Goal: Information Seeking & Learning: Learn about a topic

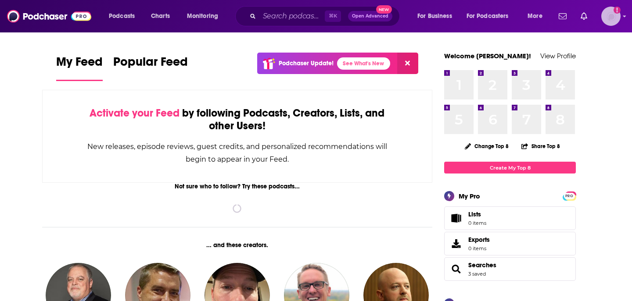
click at [608, 25] on div "Logged in as wondermedianetwork" at bounding box center [610, 16] width 19 height 19
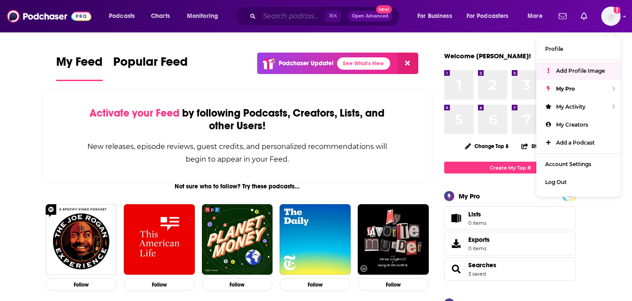
click at [265, 14] on input "Search podcasts, credits, & more..." at bounding box center [291, 16] width 65 height 14
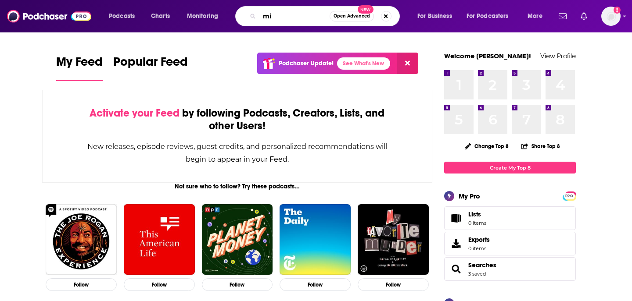
type input "m"
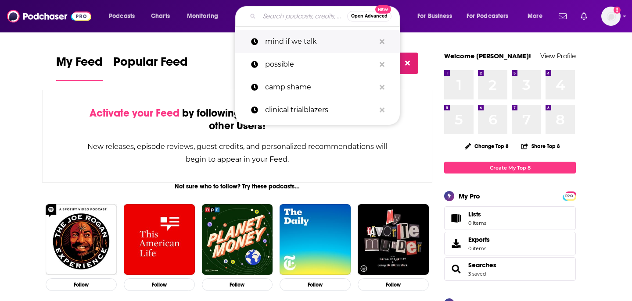
click at [281, 35] on p "mind if we talk" at bounding box center [320, 41] width 110 height 23
type input "mind if we talk"
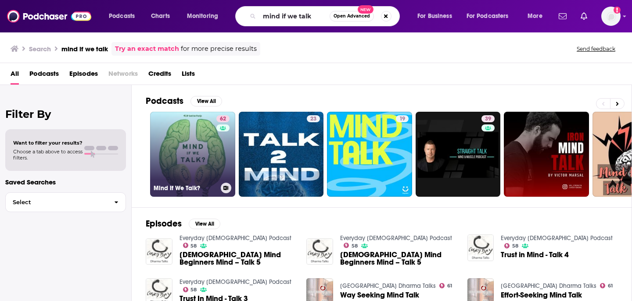
click at [200, 121] on link "62 Mind If We Talk?" at bounding box center [192, 154] width 85 height 85
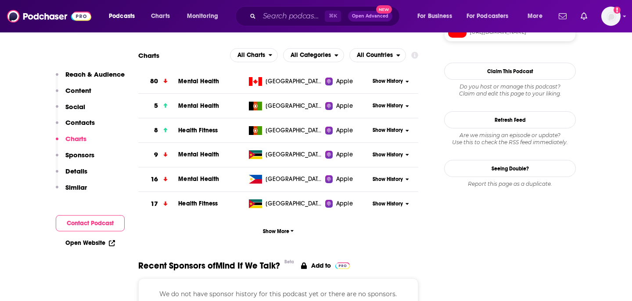
scroll to position [794, 0]
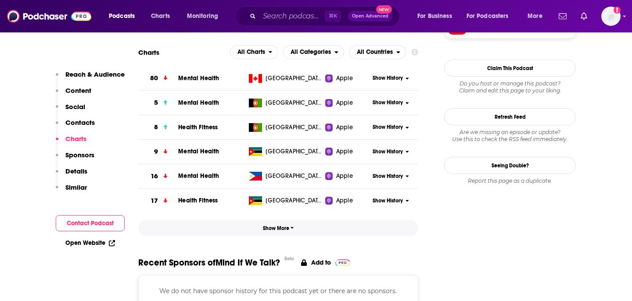
click at [287, 230] on span "Show More" at bounding box center [278, 229] width 31 height 6
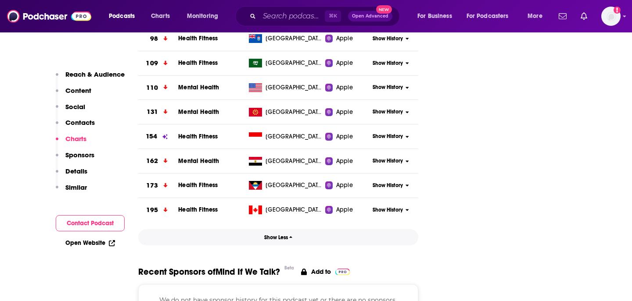
scroll to position [1352, 0]
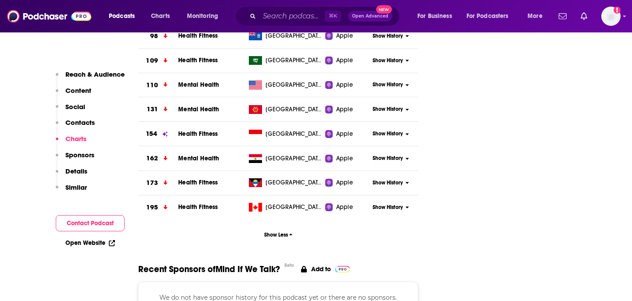
click at [392, 87] on span "Show History" at bounding box center [388, 84] width 30 height 7
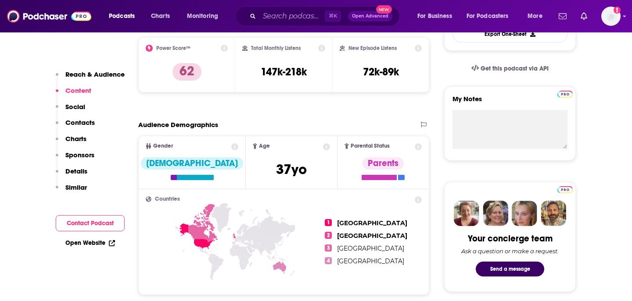
scroll to position [270, 0]
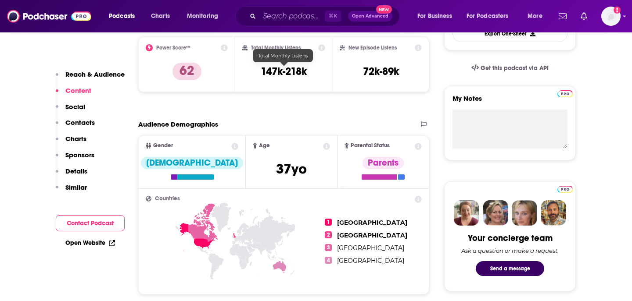
click at [304, 71] on h3 "147k-218k" at bounding box center [284, 71] width 46 height 13
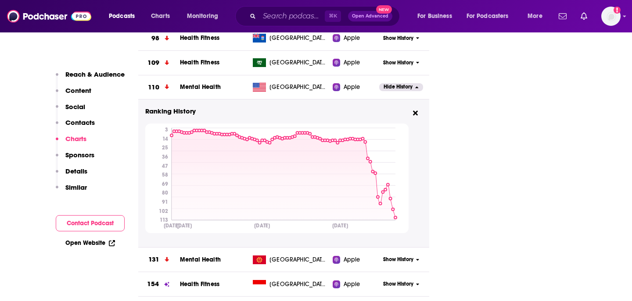
scroll to position [1356, 0]
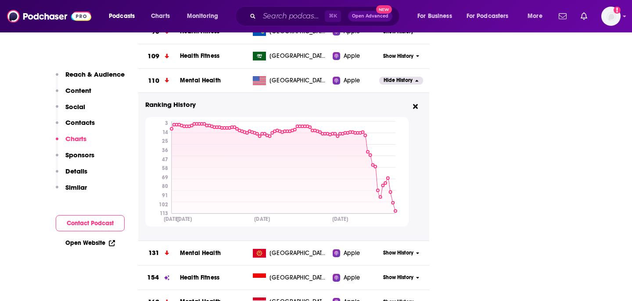
click at [166, 222] on tspan "[DATE]" at bounding box center [172, 219] width 16 height 7
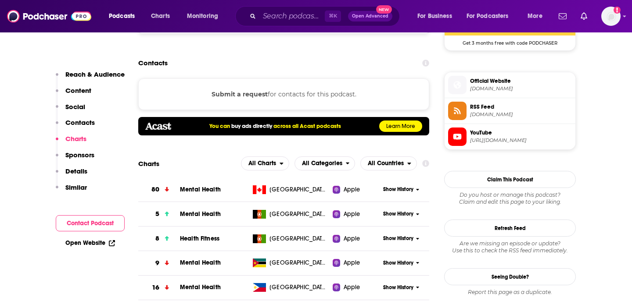
scroll to position [679, 0]
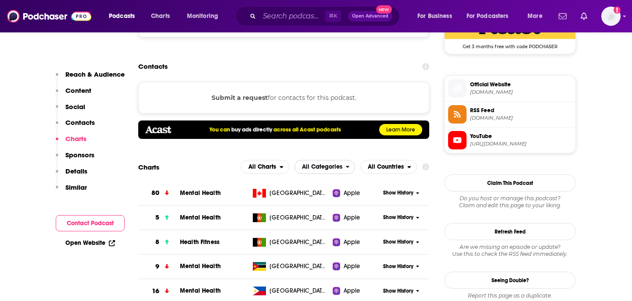
click at [317, 166] on span "All Categories" at bounding box center [322, 167] width 40 height 6
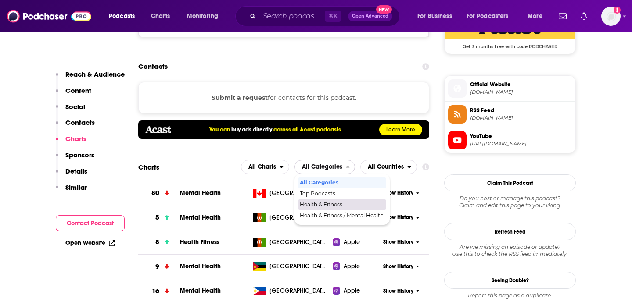
click at [323, 205] on span "Health & Fitness" at bounding box center [342, 204] width 84 height 5
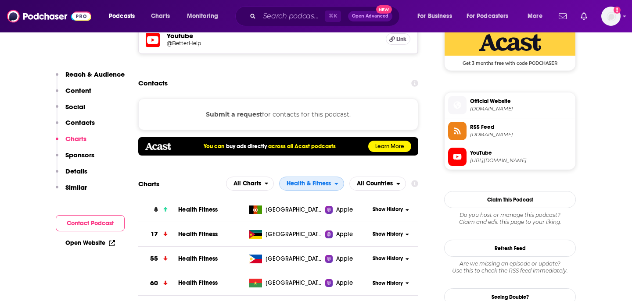
scroll to position [661, 0]
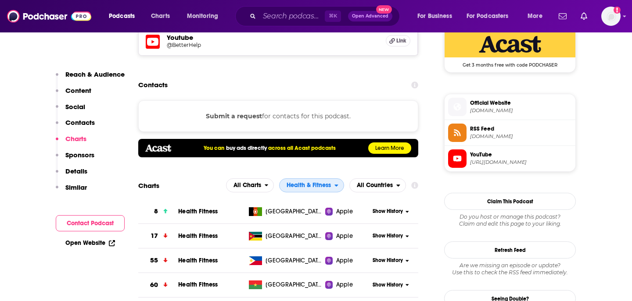
click at [311, 180] on span "Health & Fitness" at bounding box center [307, 186] width 55 height 15
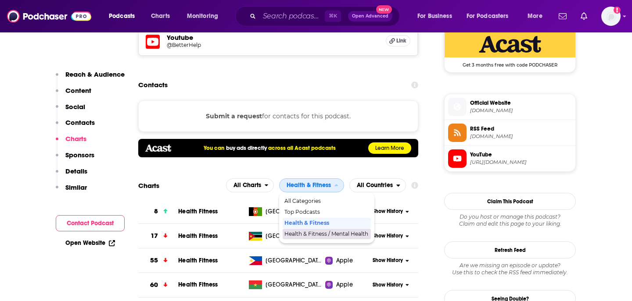
click at [320, 233] on span "Health & Fitness / Mental Health" at bounding box center [326, 234] width 84 height 5
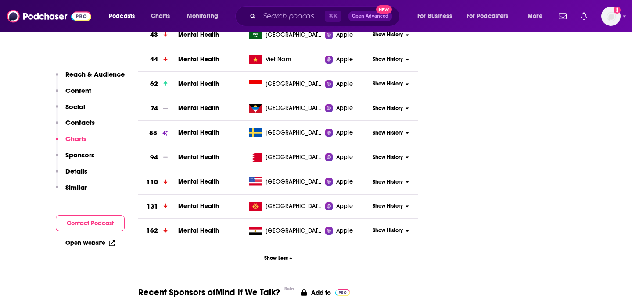
scroll to position [1039, 0]
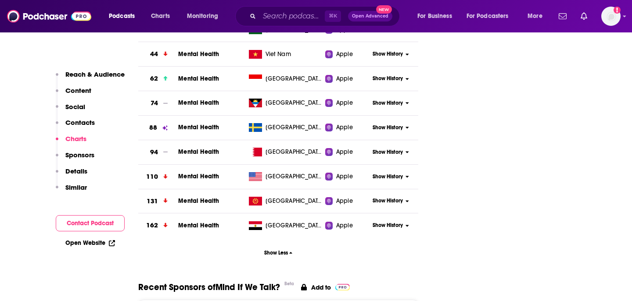
click at [391, 177] on span "Show History" at bounding box center [388, 176] width 30 height 7
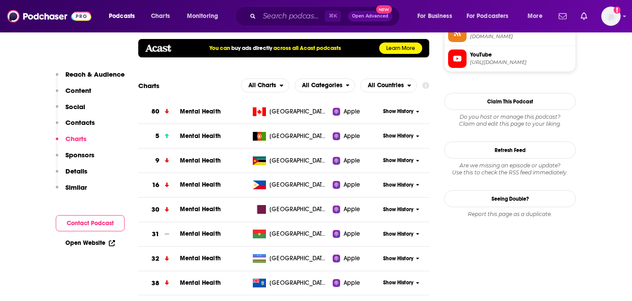
scroll to position [719, 0]
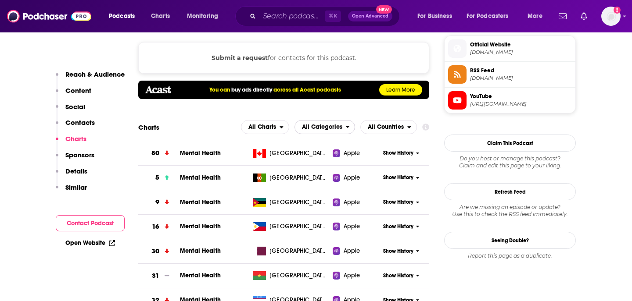
click at [333, 126] on span "All Categories" at bounding box center [322, 127] width 40 height 6
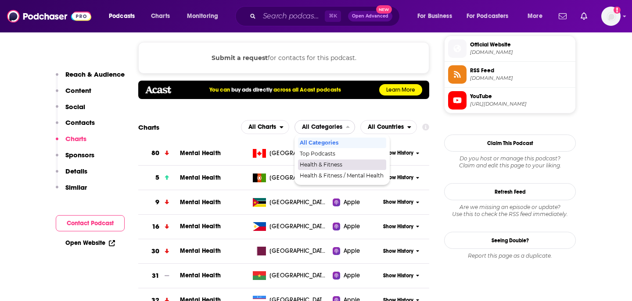
click at [329, 166] on span "Health & Fitness" at bounding box center [342, 164] width 84 height 5
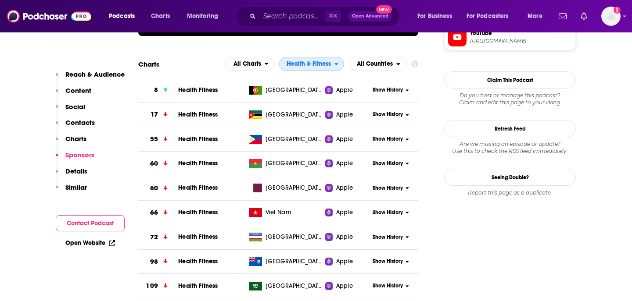
scroll to position [696, 0]
